Goal: Task Accomplishment & Management: Manage account settings

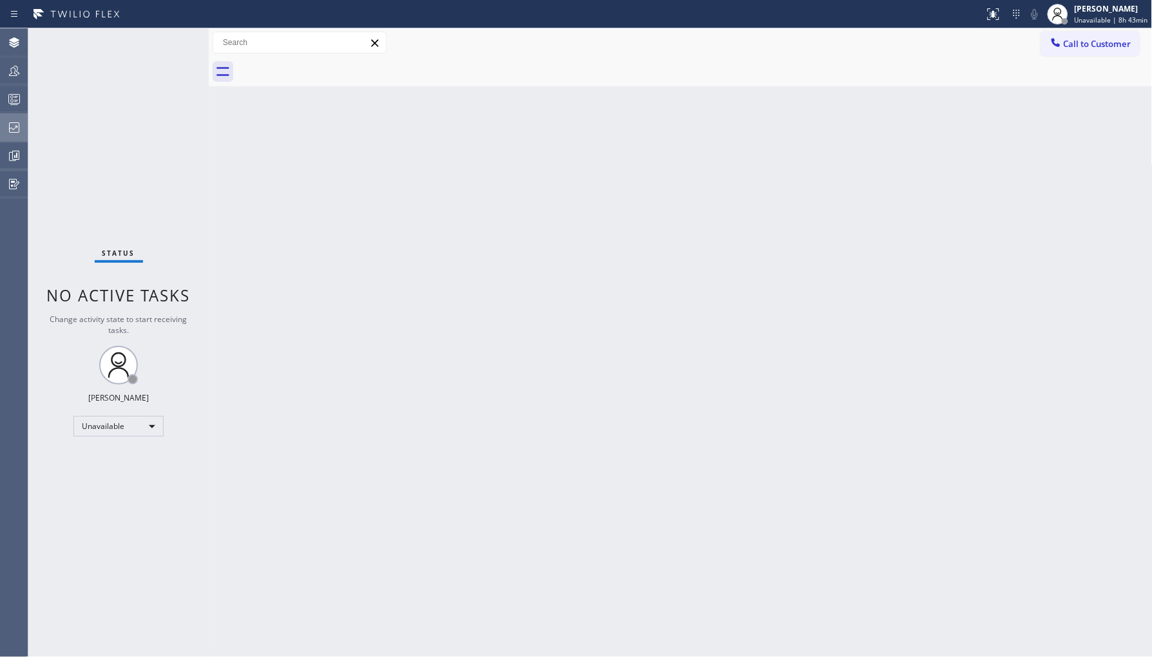
click at [3, 124] on div at bounding box center [14, 127] width 28 height 15
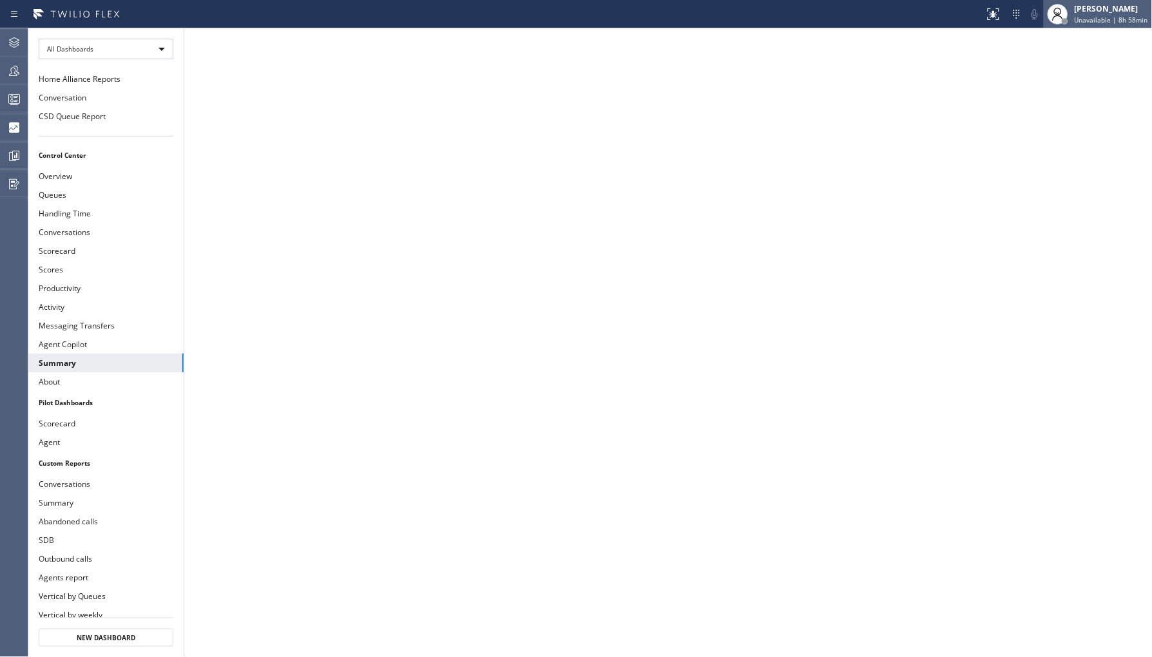
click at [1104, 3] on div "[PERSON_NAME]" at bounding box center [1111, 8] width 73 height 11
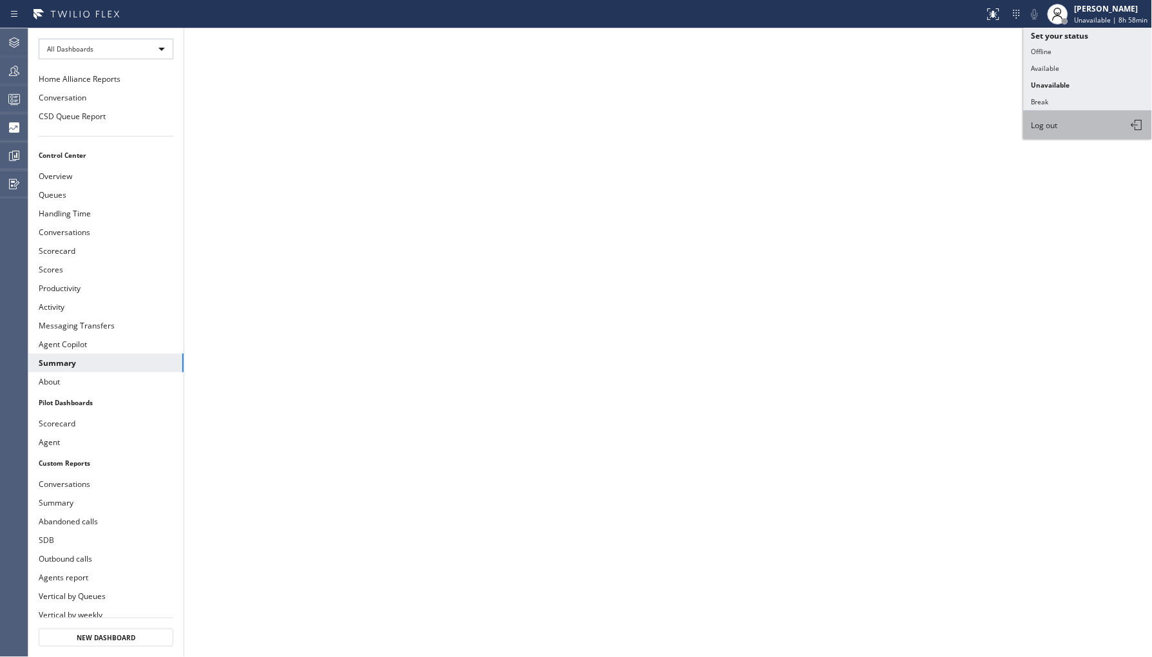
click at [1071, 131] on button "Log out" at bounding box center [1088, 125] width 129 height 28
